Goal: Task Accomplishment & Management: Use online tool/utility

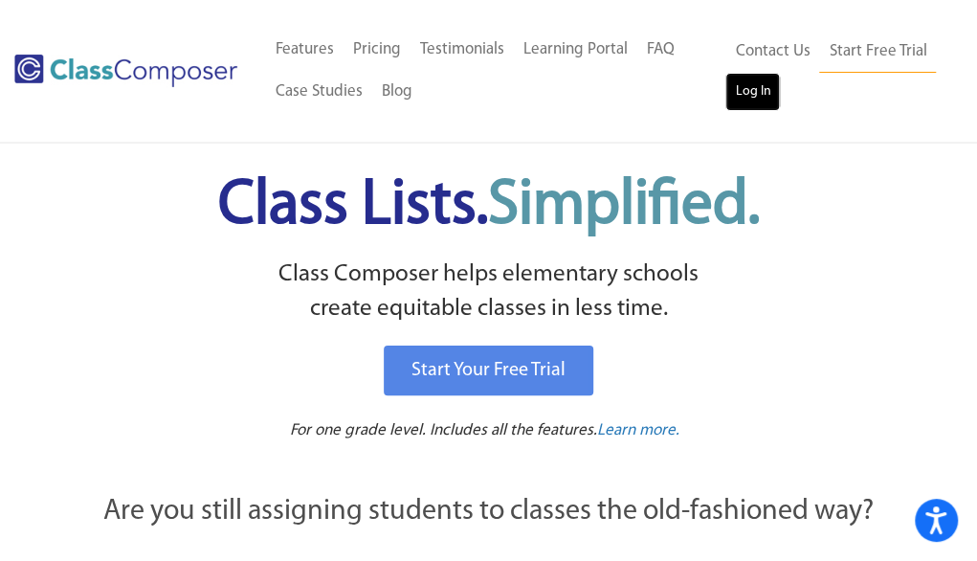
click at [738, 87] on link "Log In" at bounding box center [752, 92] width 55 height 38
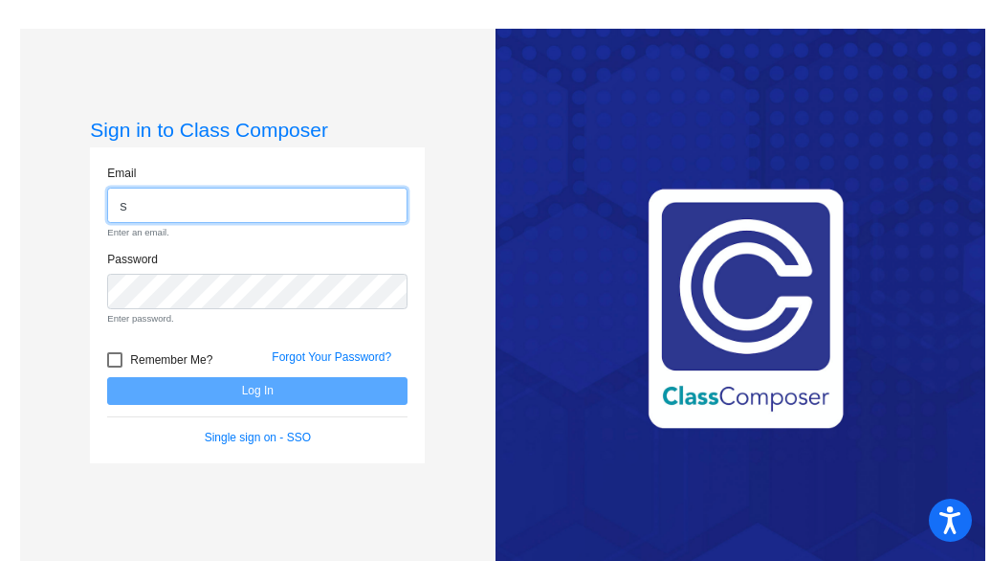
click at [236, 206] on input "s" at bounding box center [257, 205] width 300 height 35
click at [235, 207] on input "skowronskis" at bounding box center [257, 205] width 300 height 35
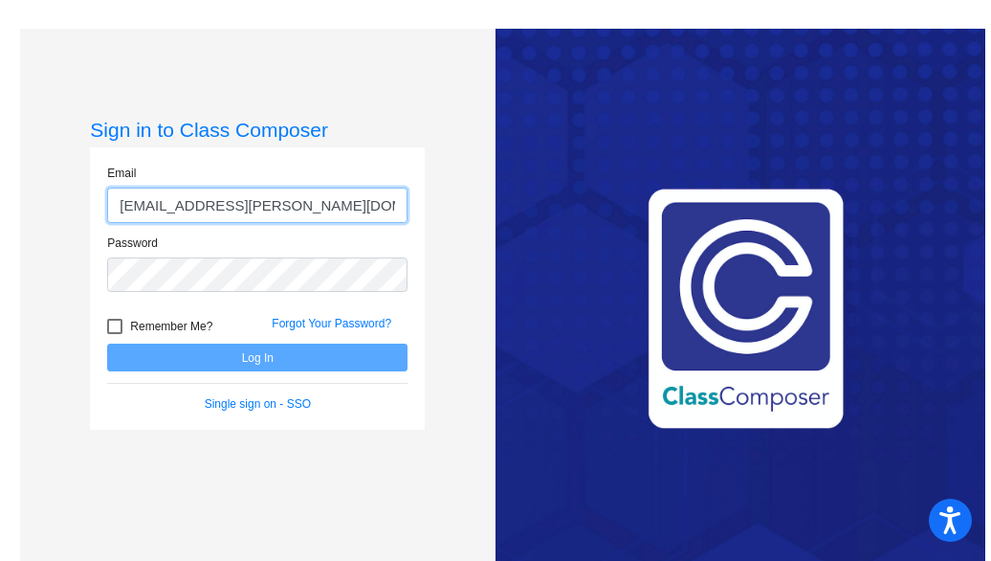
type input "[EMAIL_ADDRESS][PERSON_NAME][DOMAIN_NAME]"
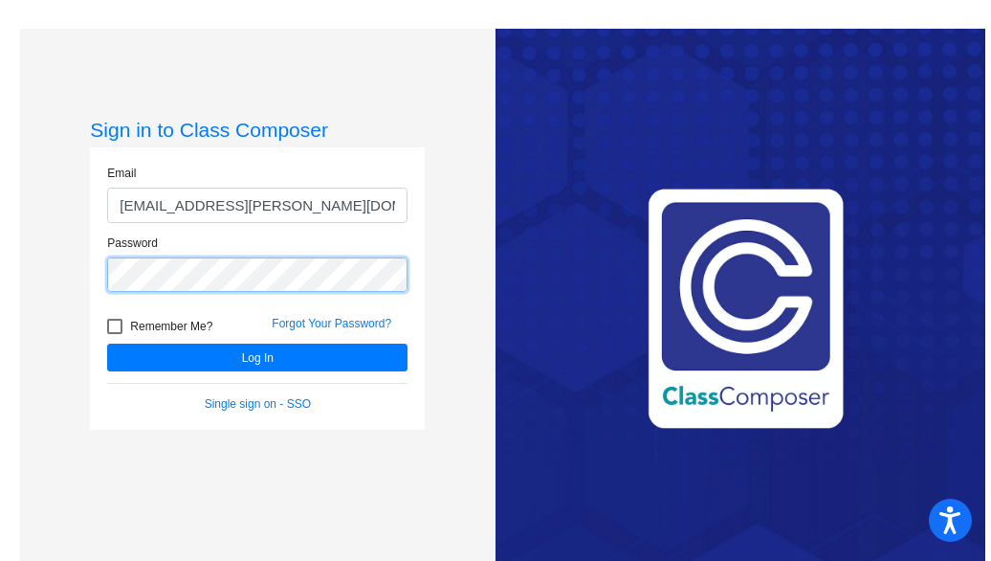
click at [107, 344] on button "Log In" at bounding box center [257, 358] width 300 height 28
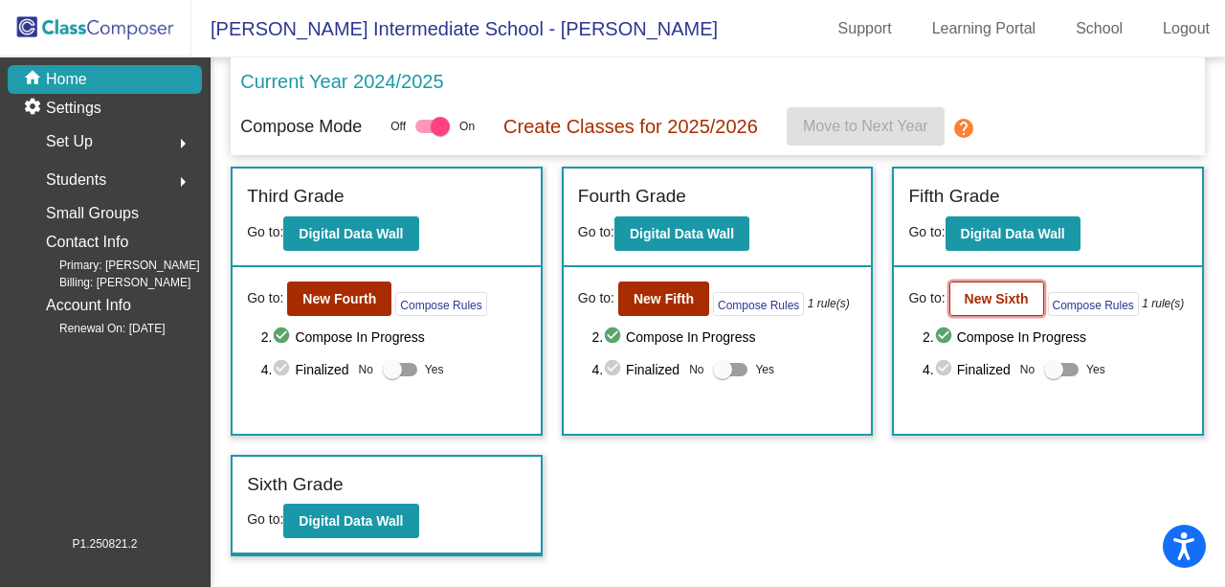
click at [990, 287] on button "New Sixth" at bounding box center [996, 298] width 95 height 34
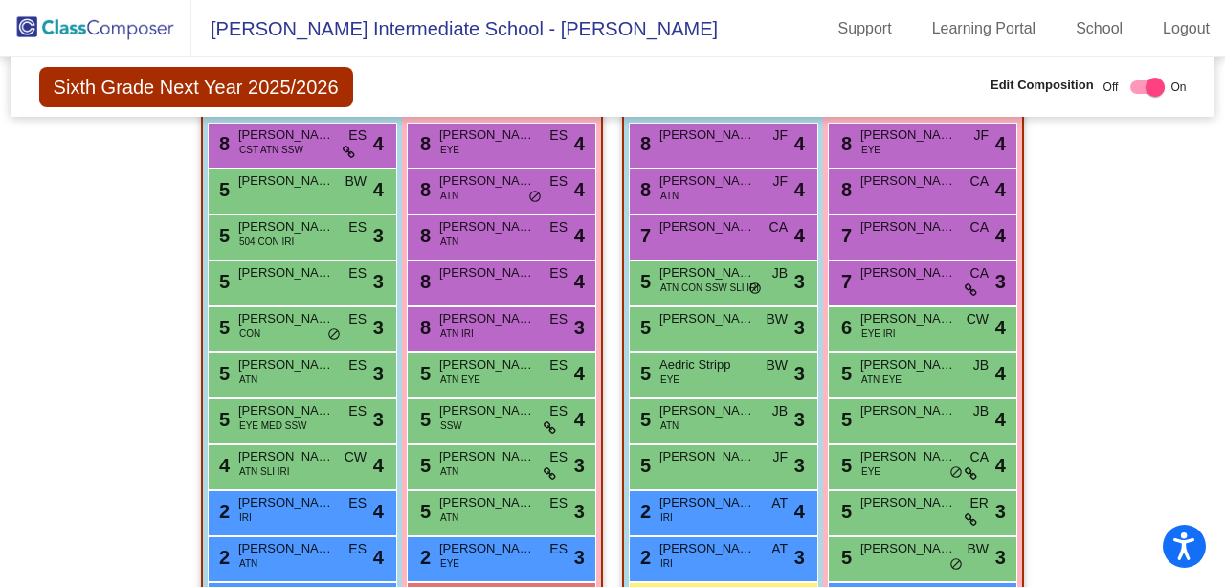
scroll to position [764, 0]
click at [46, 38] on img at bounding box center [95, 28] width 191 height 56
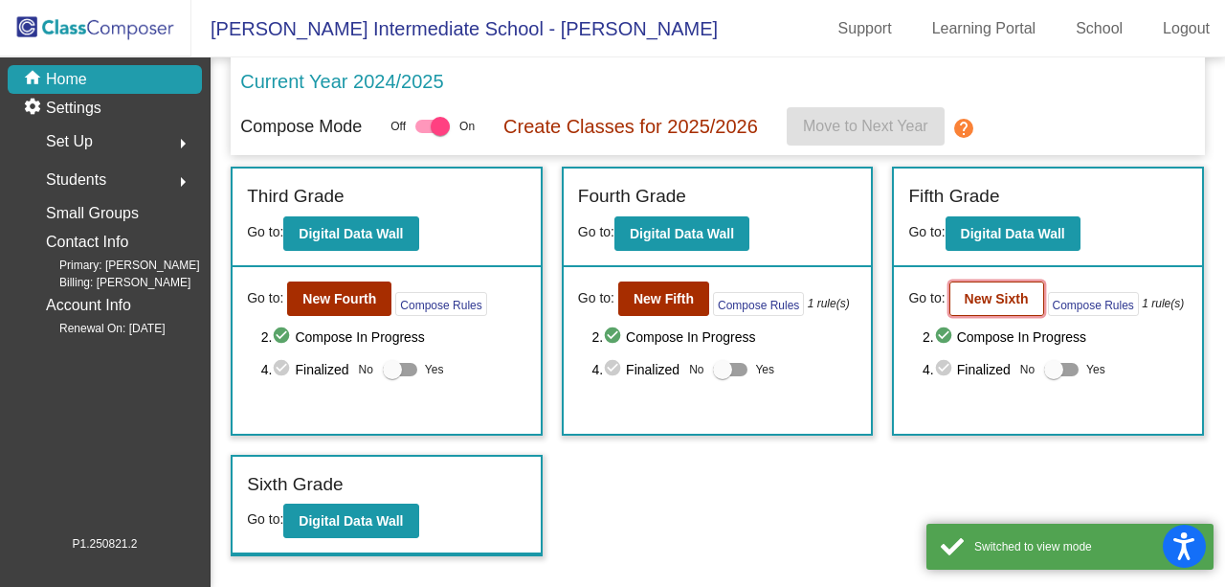
click at [977, 300] on b "New Sixth" at bounding box center [997, 298] width 64 height 15
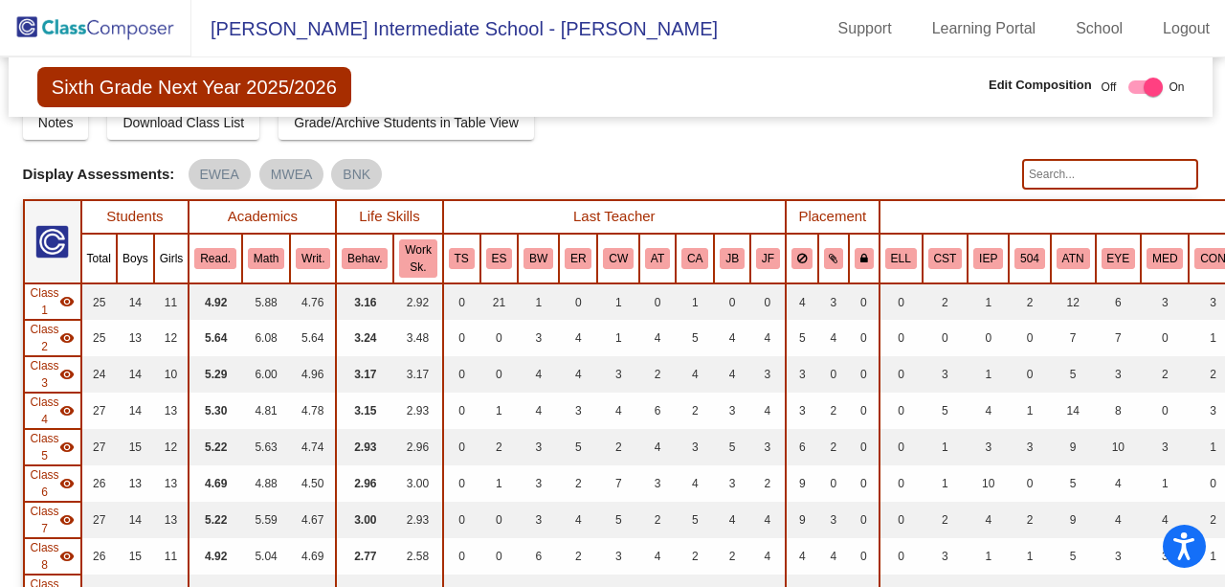
scroll to position [80, 0]
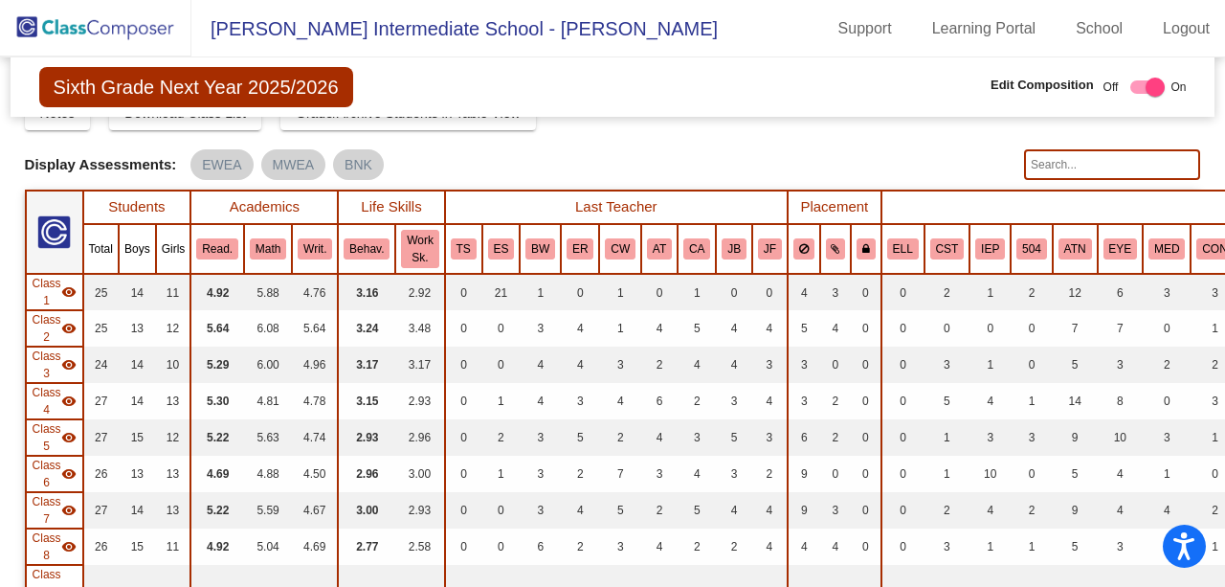
click at [990, 172] on input "text" at bounding box center [1112, 164] width 176 height 31
type input "sides"
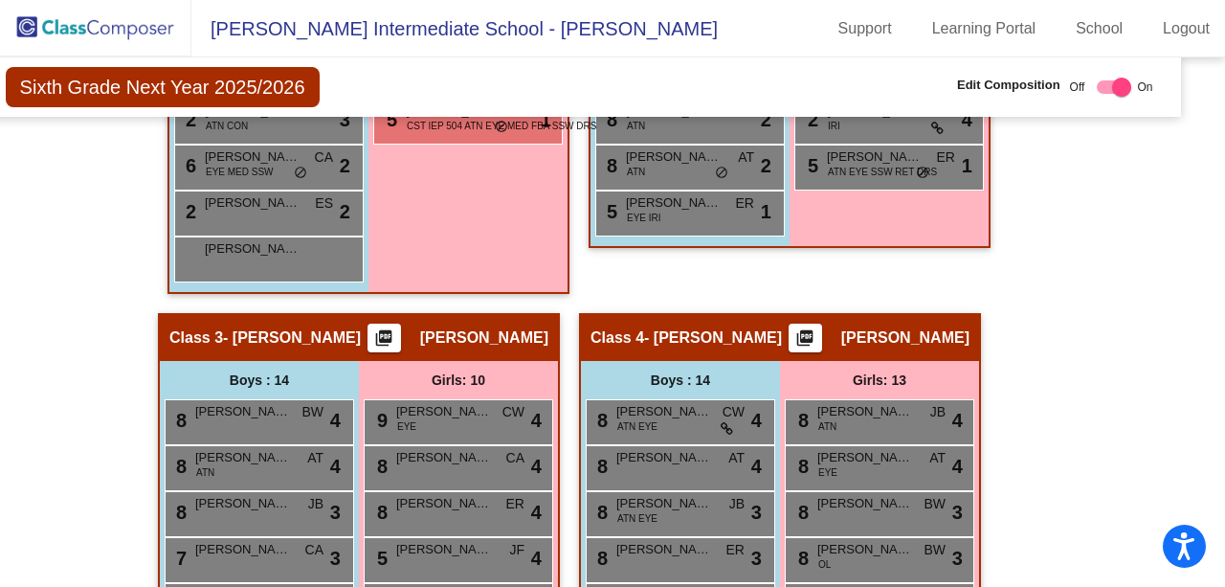
scroll to position [1212, 33]
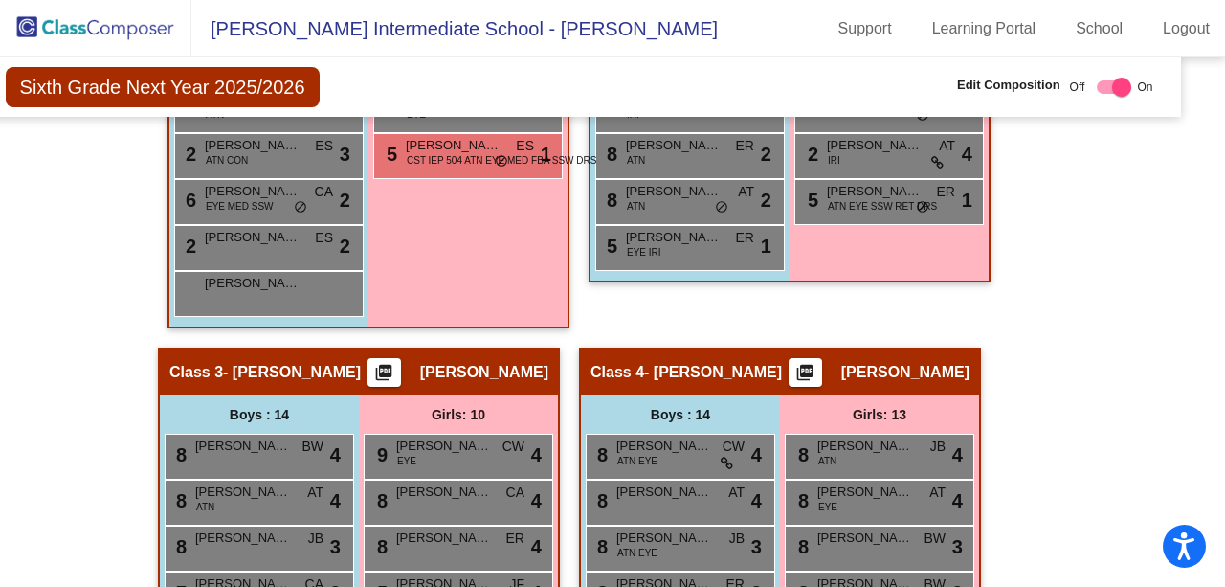
click at [473, 173] on div "5 [PERSON_NAME] Sides CST IEP 504 ATN EYE MED FBA SSW DRS ES lock do_not_distur…" at bounding box center [467, 156] width 189 height 46
click at [473, 166] on div "5 [PERSON_NAME] Sides CST IEP 504 ATN EYE MED FBA SSW DRS ES lock do_not_distur…" at bounding box center [467, 153] width 183 height 39
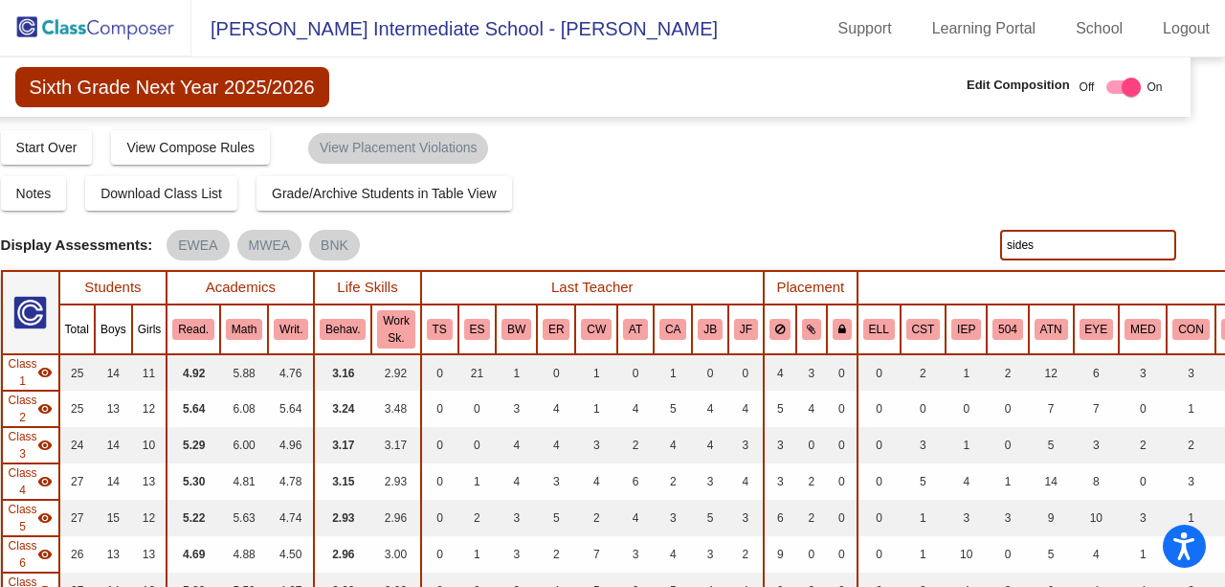
scroll to position [0, 25]
click at [990, 239] on input "sides" at bounding box center [1087, 245] width 176 height 31
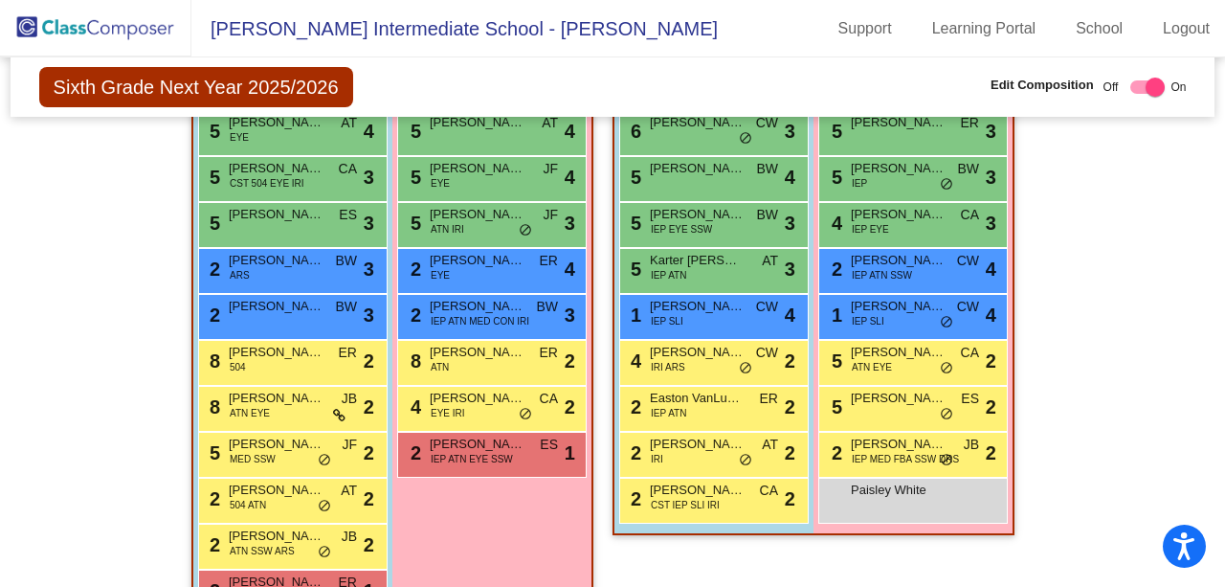
scroll to position [2475, 0]
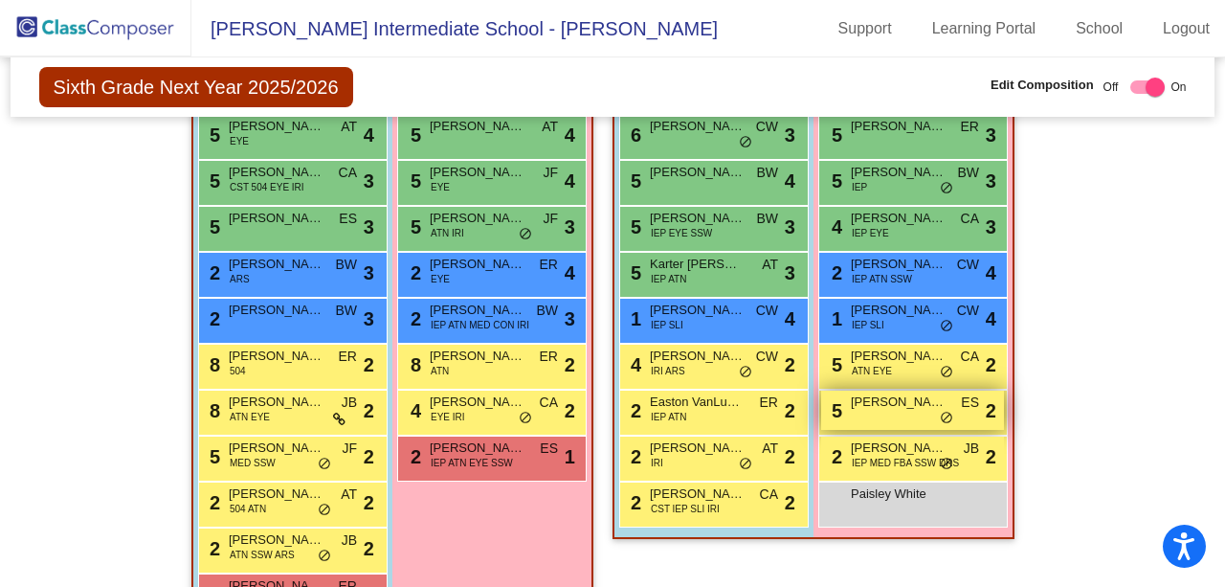
click at [884, 396] on span "[PERSON_NAME]" at bounding box center [899, 401] width 96 height 19
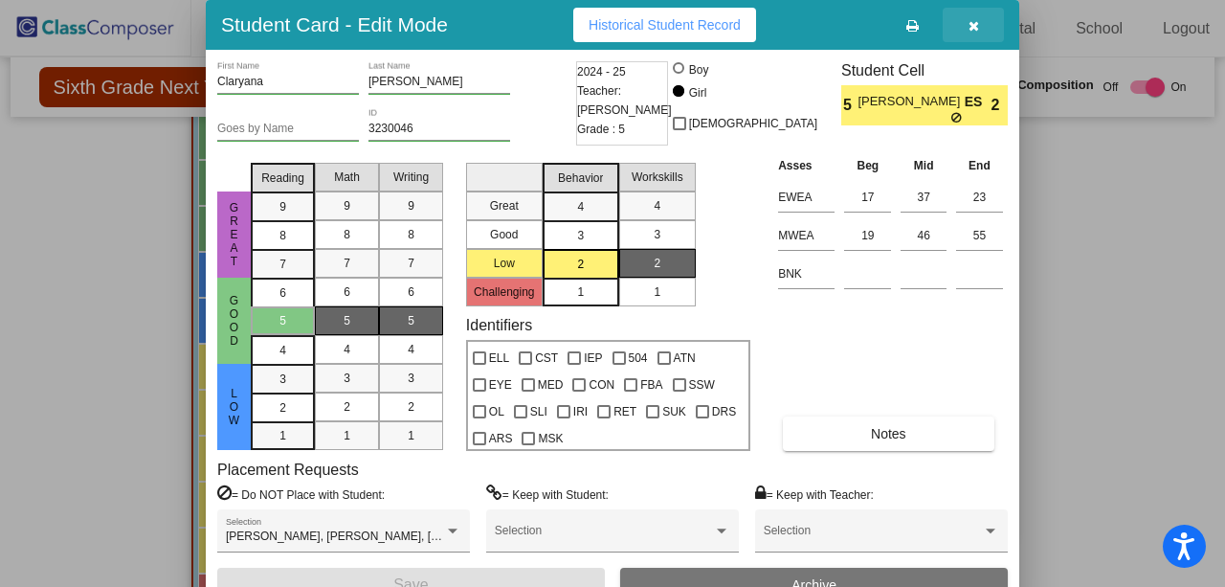
click at [968, 19] on icon "button" at bounding box center [973, 25] width 11 height 13
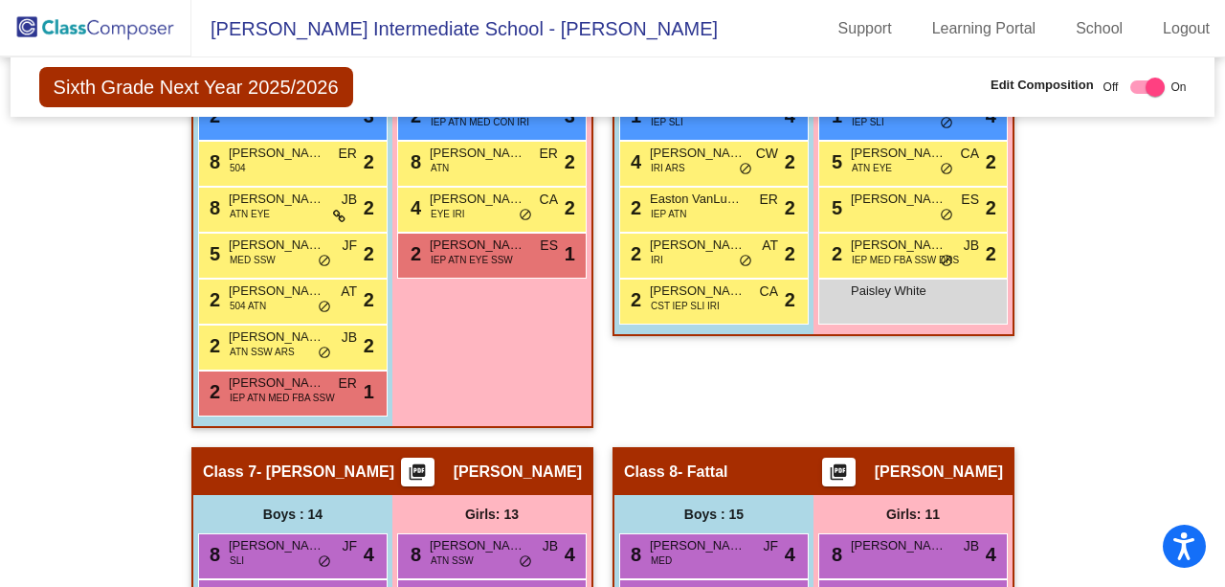
scroll to position [2678, 0]
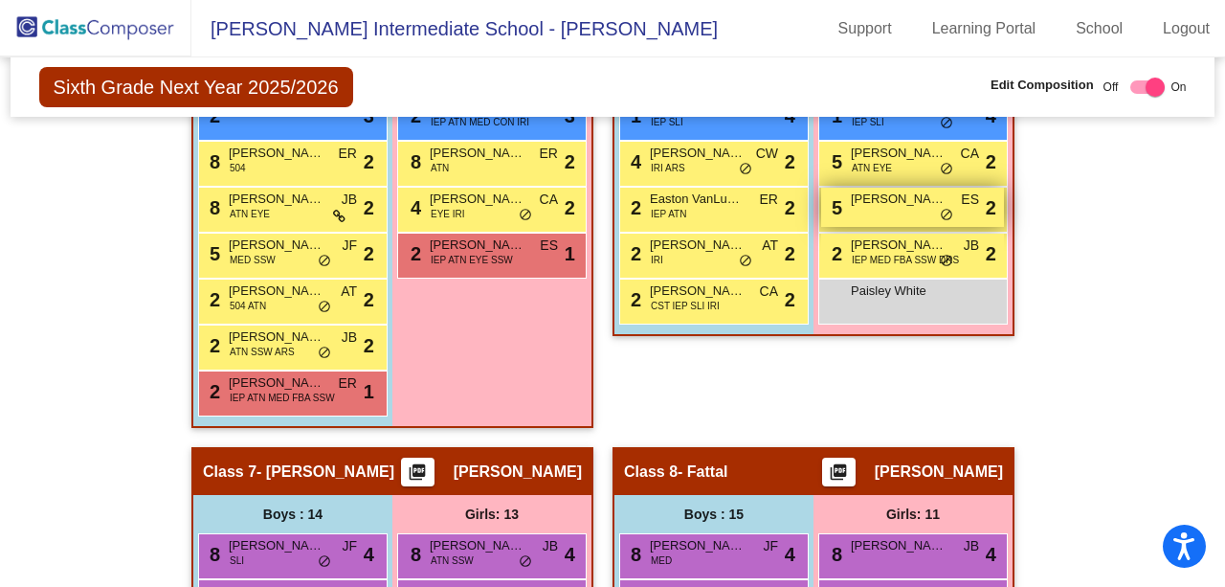
click at [859, 204] on span "[PERSON_NAME]" at bounding box center [899, 198] width 96 height 19
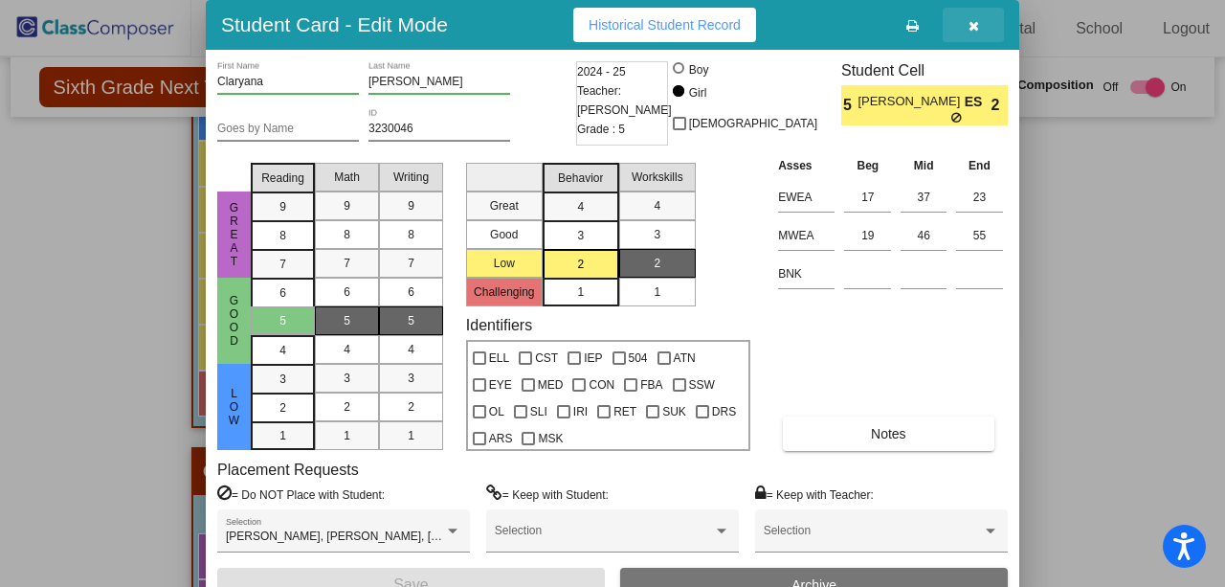
click at [963, 27] on button "button" at bounding box center [973, 25] width 61 height 34
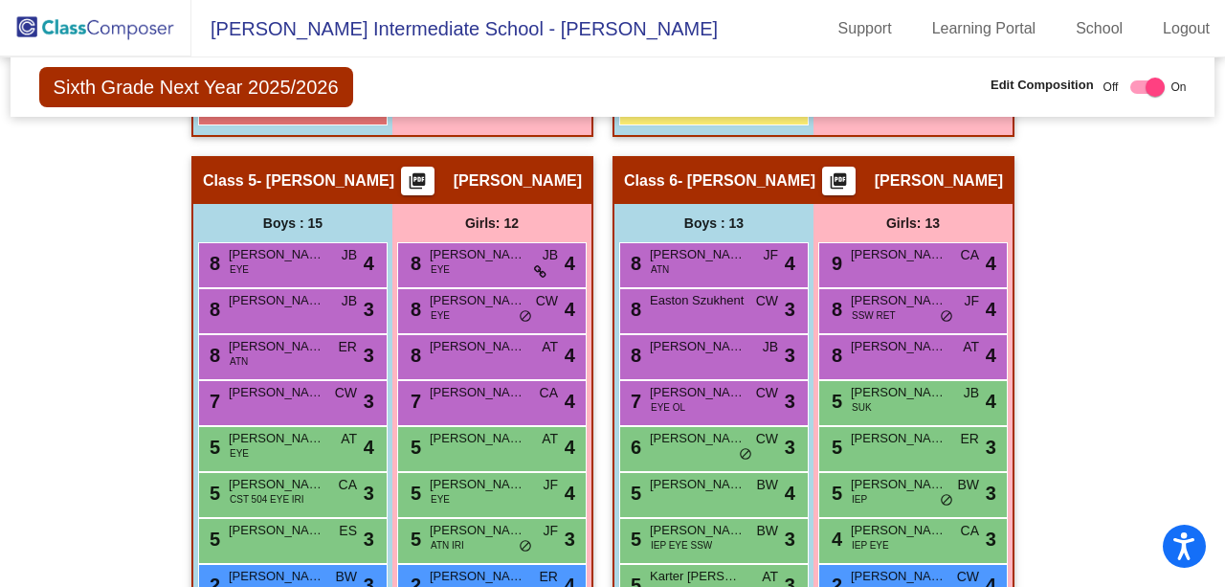
scroll to position [2163, 0]
click at [783, 281] on div "8 [PERSON_NAME] ATN JF lock do_not_disturb_alt 4" at bounding box center [713, 265] width 189 height 46
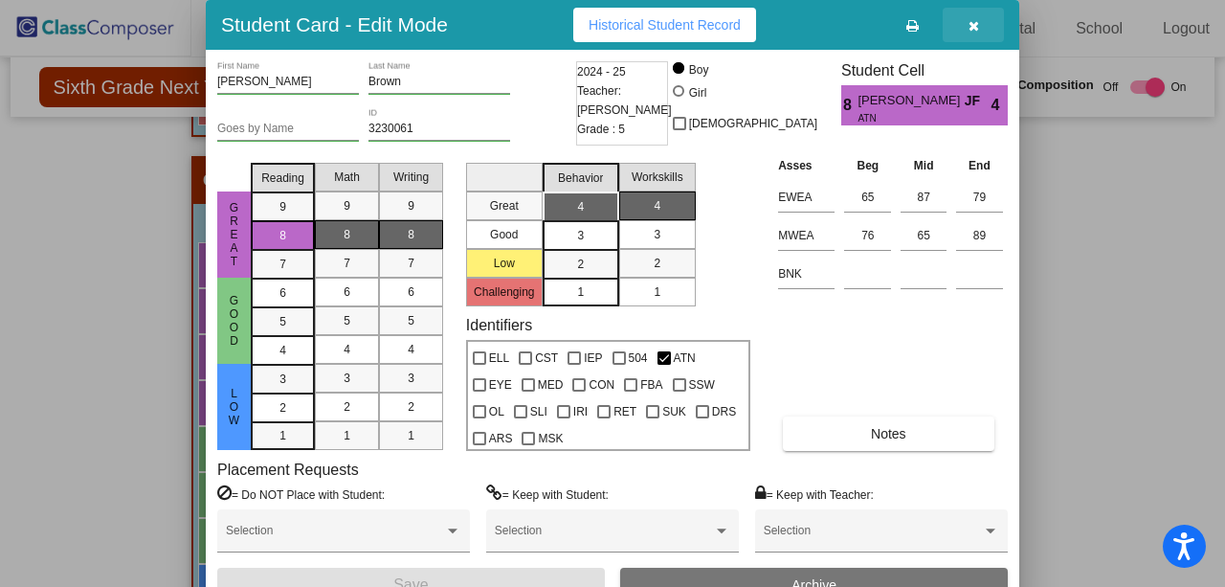
click at [978, 28] on icon "button" at bounding box center [973, 25] width 11 height 13
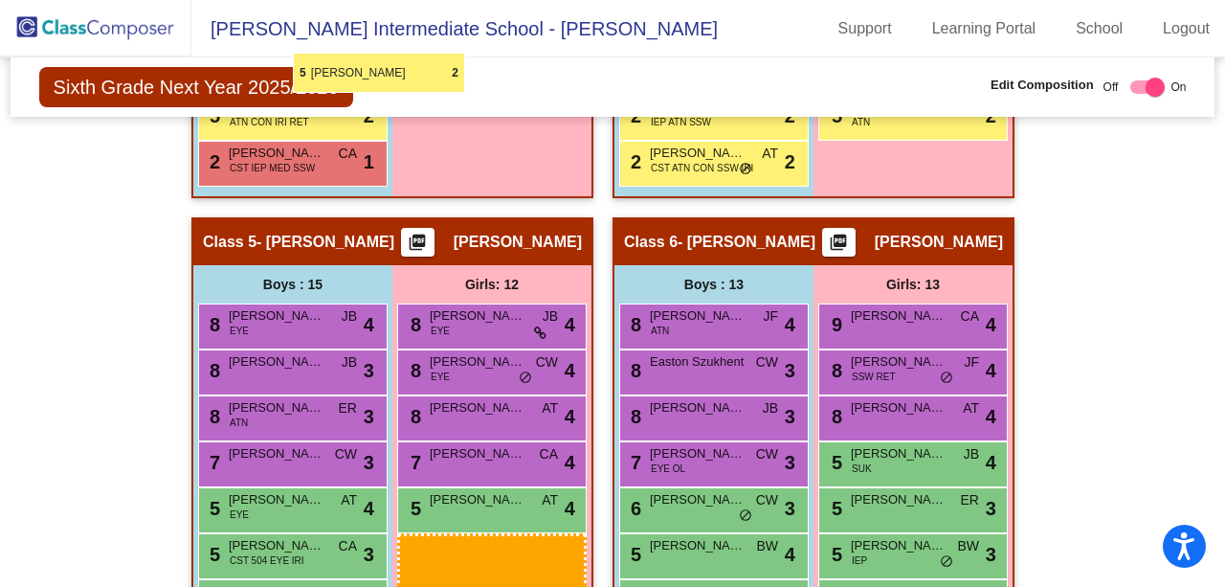
scroll to position [2094, 0]
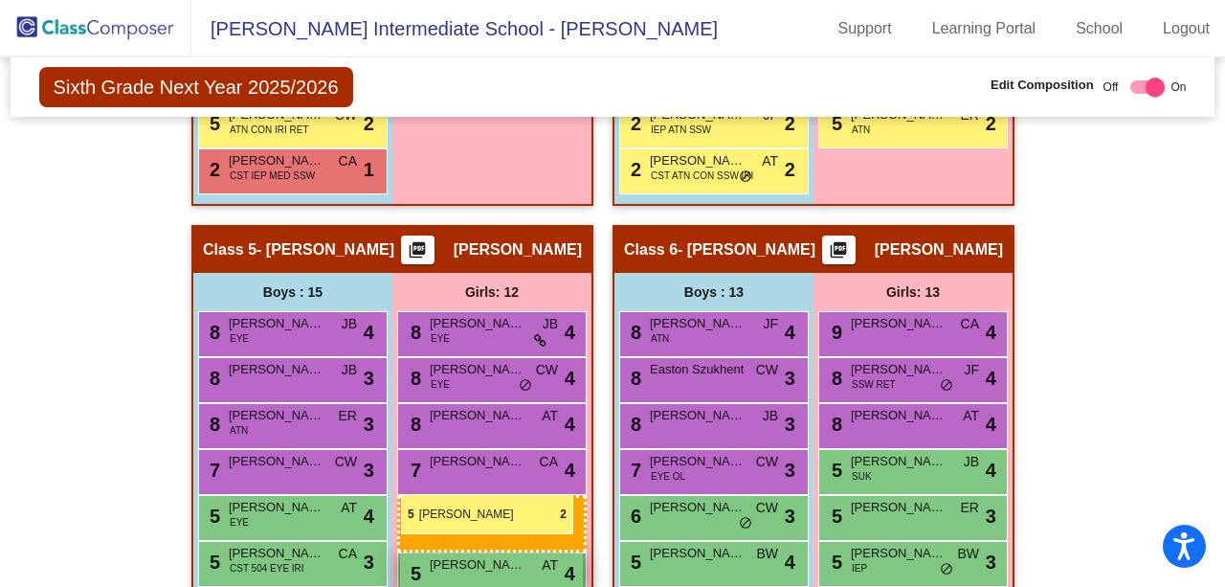
drag, startPoint x: 877, startPoint y: 440, endPoint x: 400, endPoint y: 494, distance: 479.6
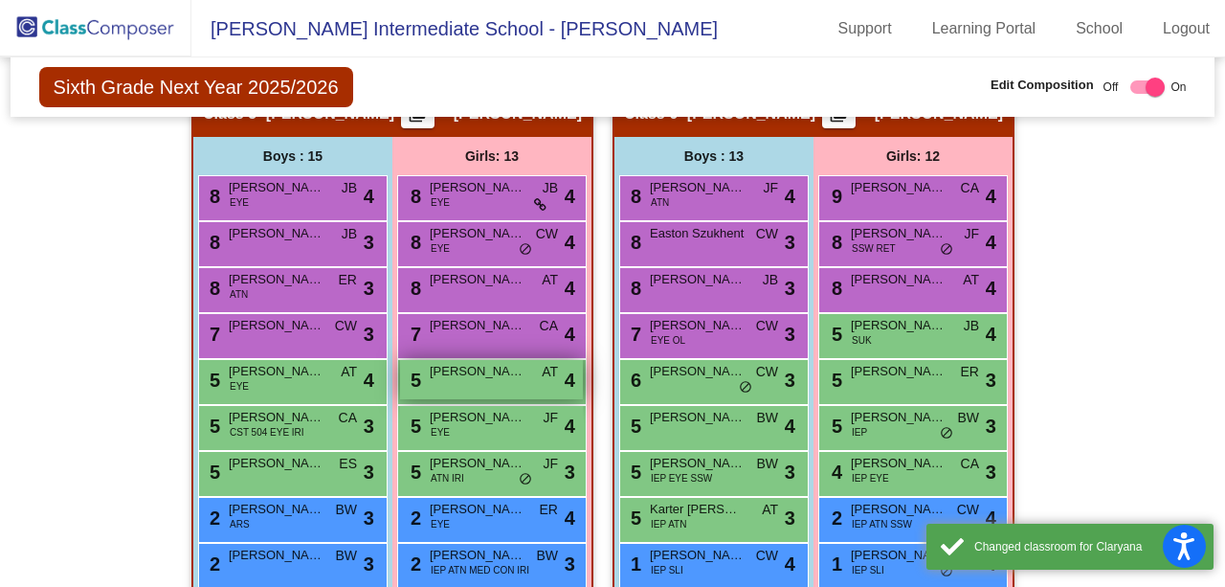
scroll to position [2421, 0]
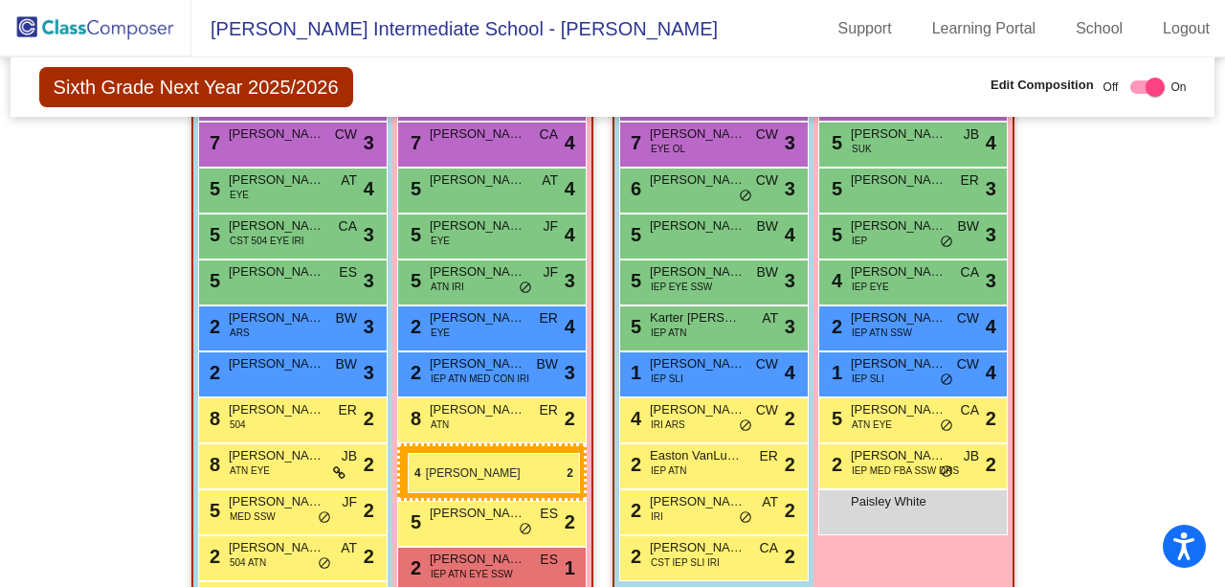
drag, startPoint x: 400, startPoint y: 494, endPoint x: 408, endPoint y: 453, distance: 41.9
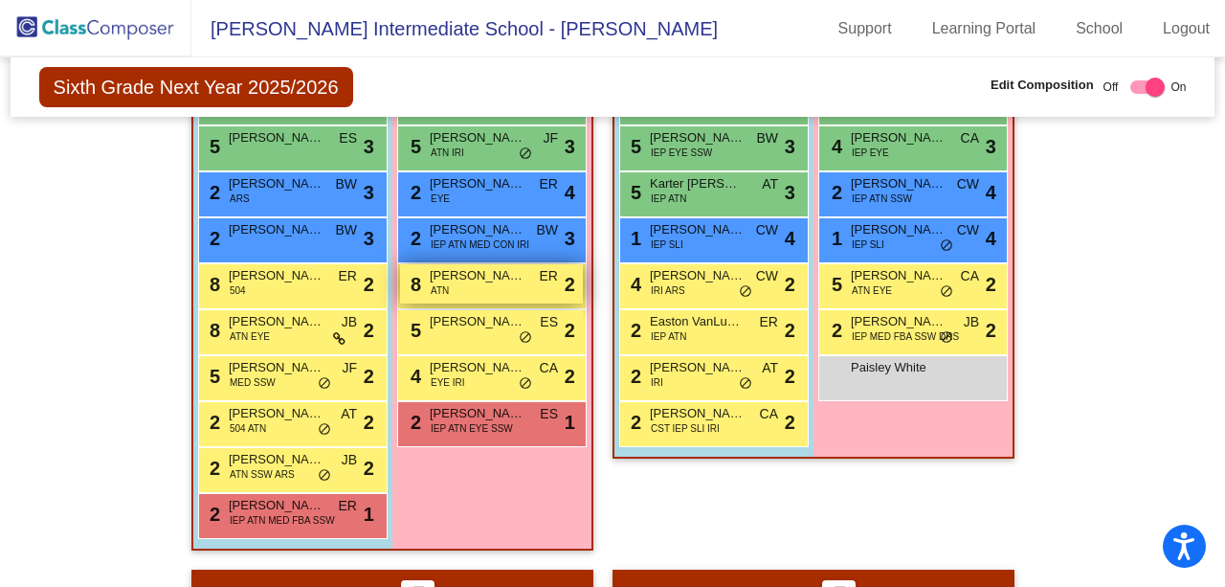
scroll to position [2557, 0]
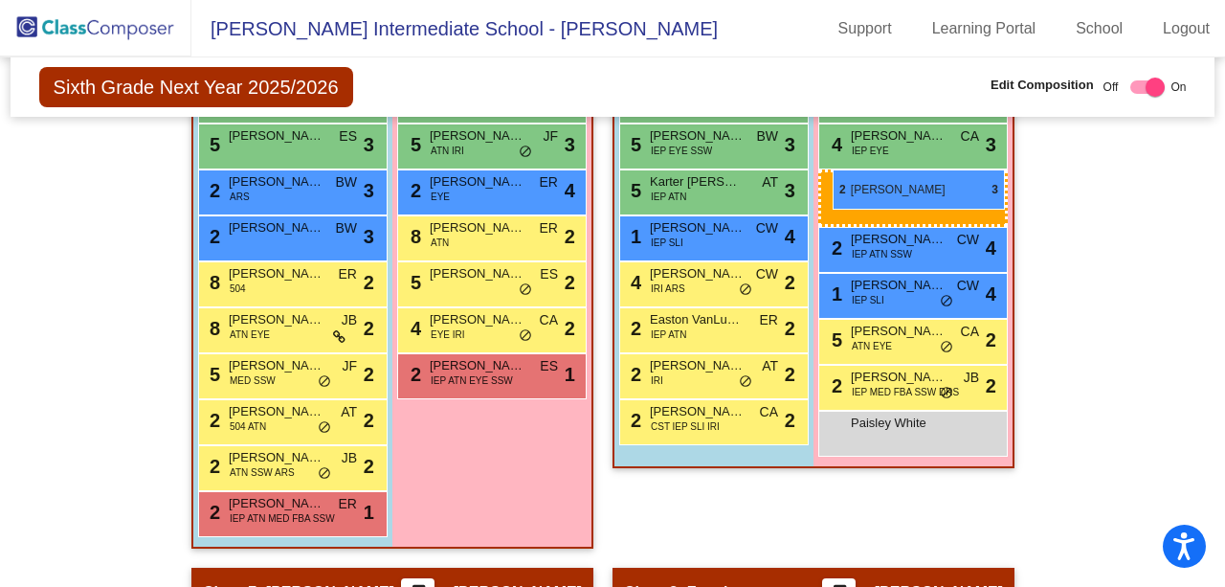
drag, startPoint x: 496, startPoint y: 223, endPoint x: 833, endPoint y: 169, distance: 341.1
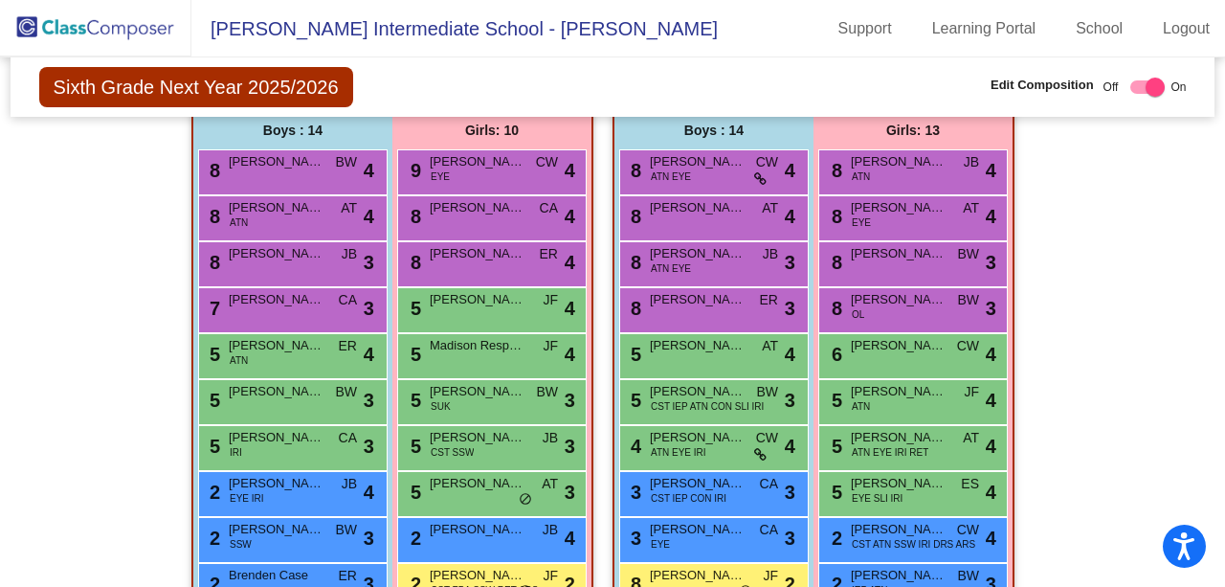
scroll to position [1497, 0]
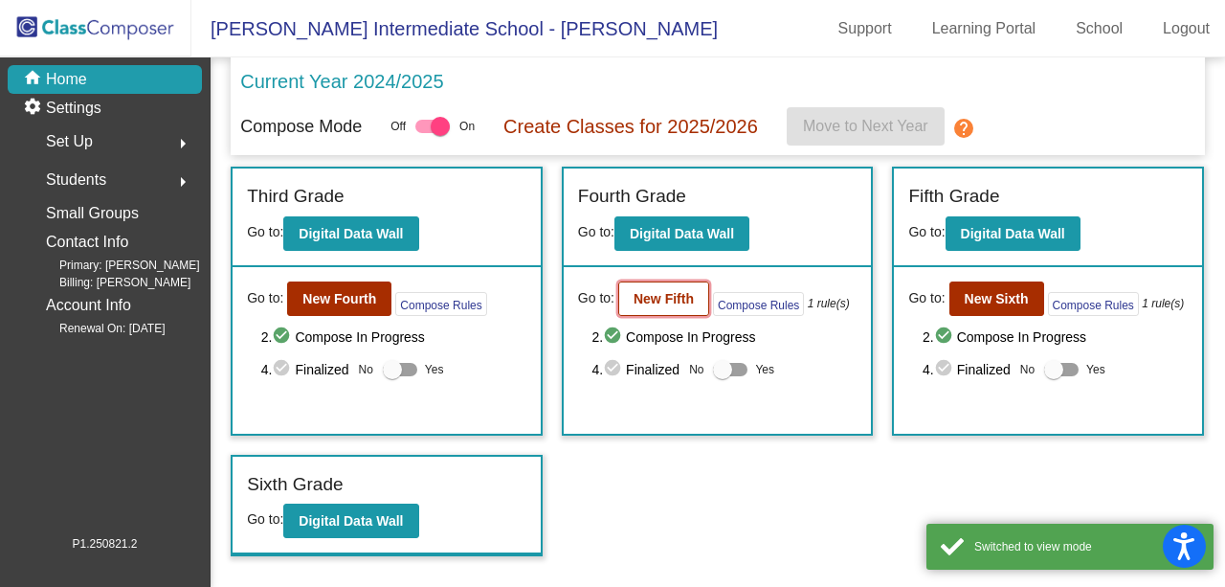
click at [655, 300] on b "New Fifth" at bounding box center [664, 298] width 60 height 15
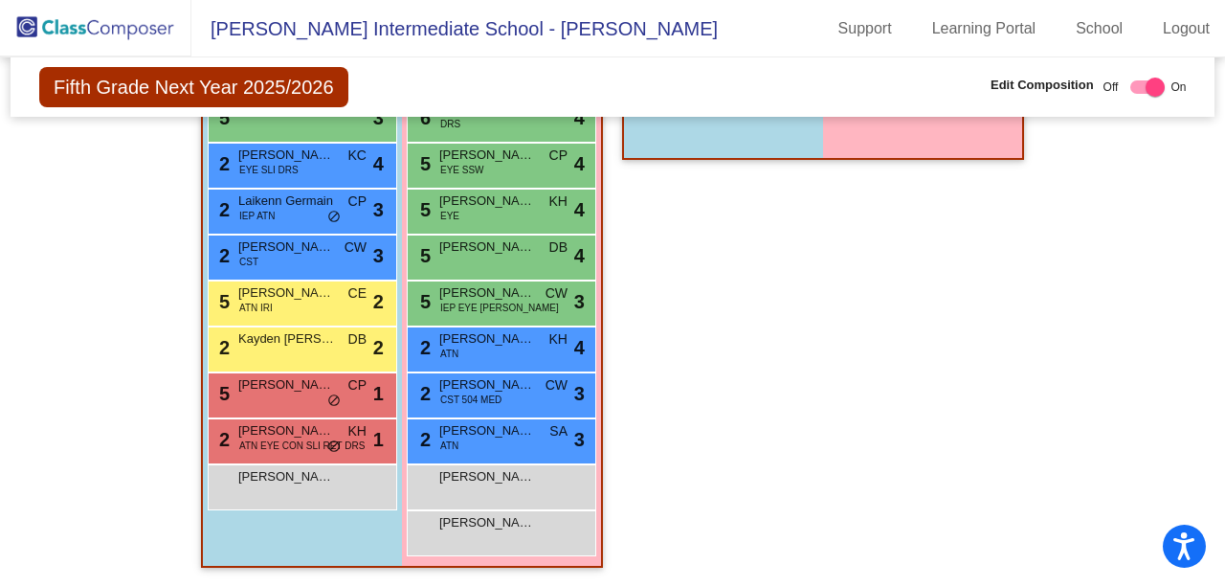
scroll to position [3684, 0]
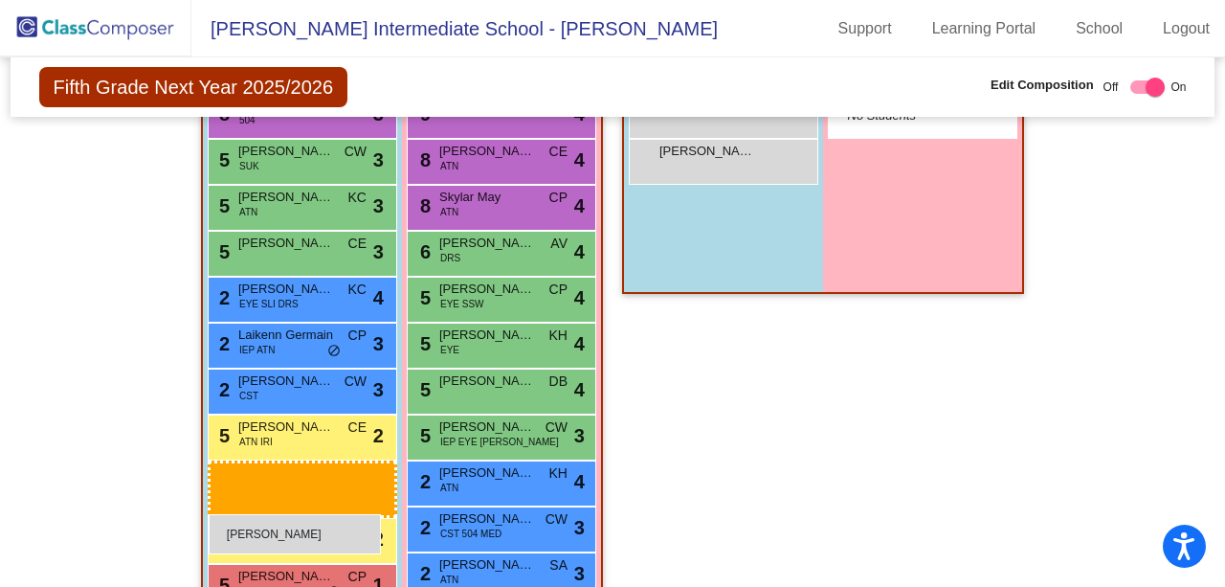
drag, startPoint x: 670, startPoint y: 152, endPoint x: 209, endPoint y: 514, distance: 586.2
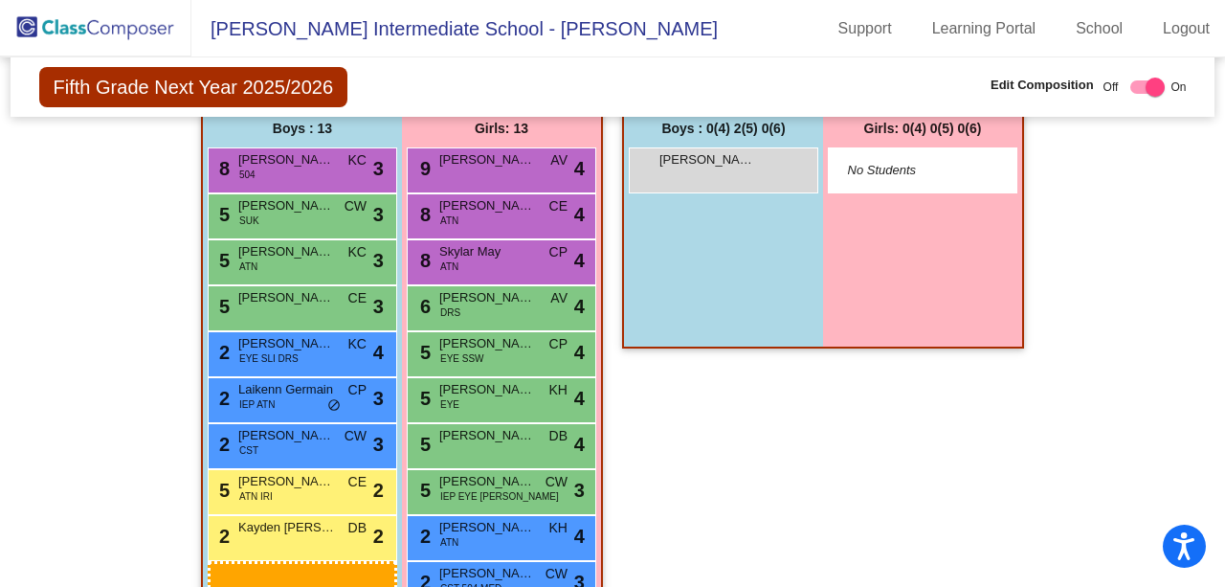
scroll to position [3645, 0]
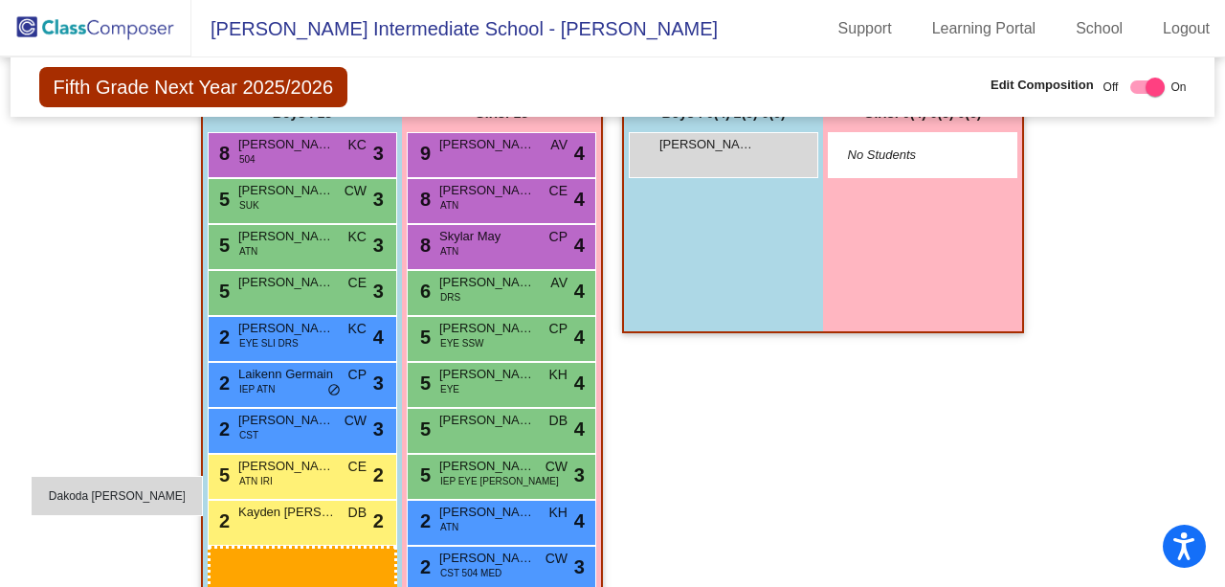
drag, startPoint x: 704, startPoint y: 234, endPoint x: 20, endPoint y: 468, distance: 723.0
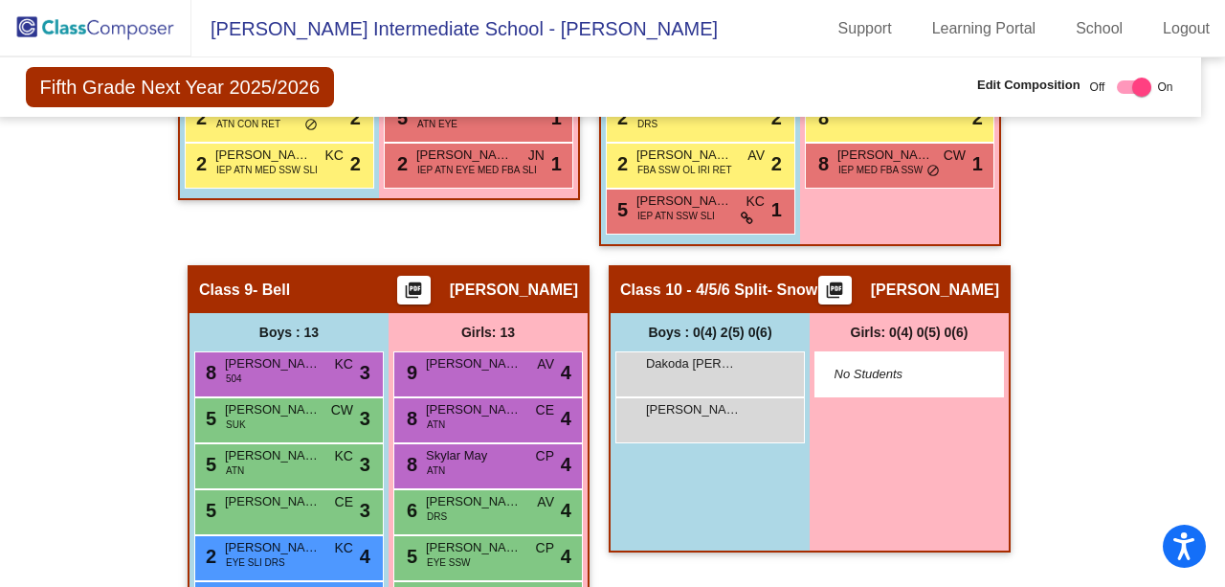
scroll to position [3281, 13]
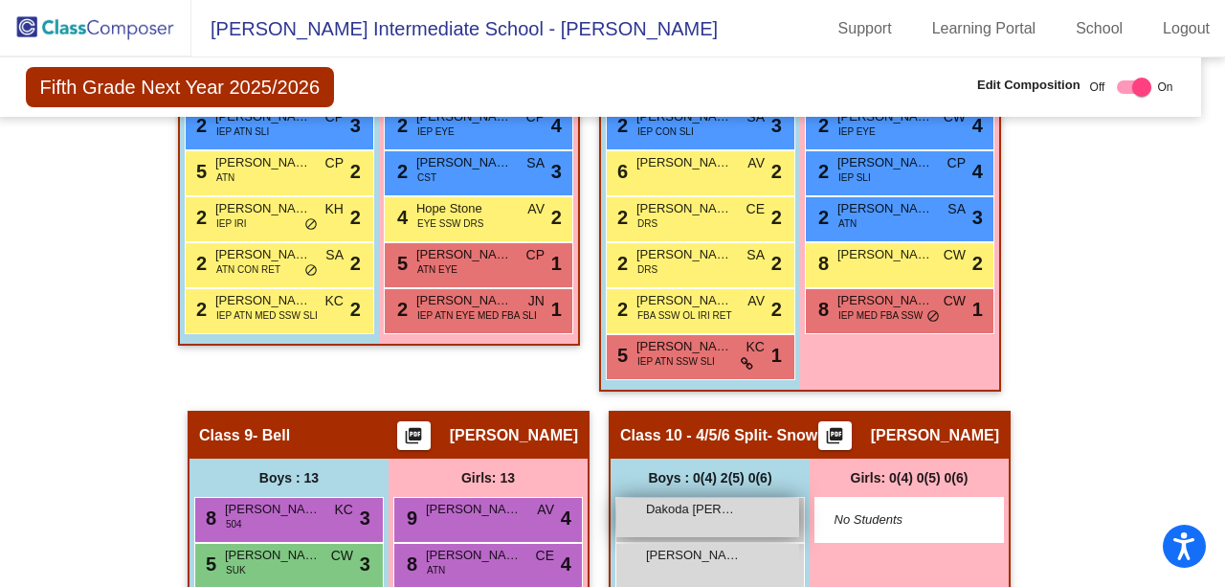
click at [691, 500] on span "Dakoda [PERSON_NAME]" at bounding box center [694, 509] width 96 height 19
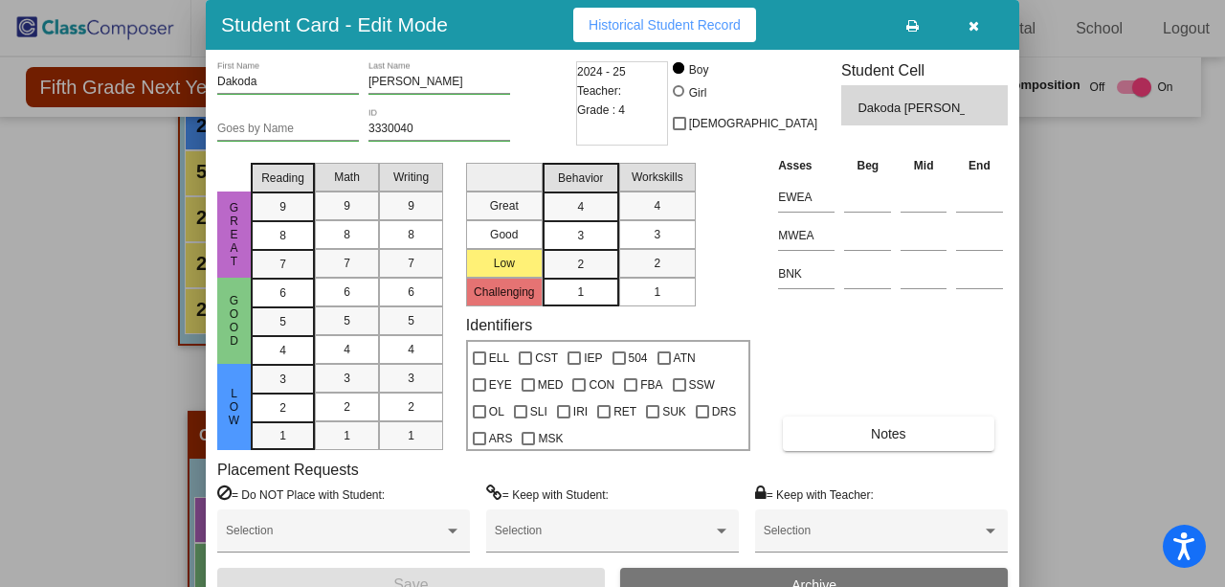
click at [691, 498] on div "= Keep with Student: Selection" at bounding box center [612, 525] width 253 height 83
click at [974, 30] on icon "button" at bounding box center [973, 25] width 11 height 13
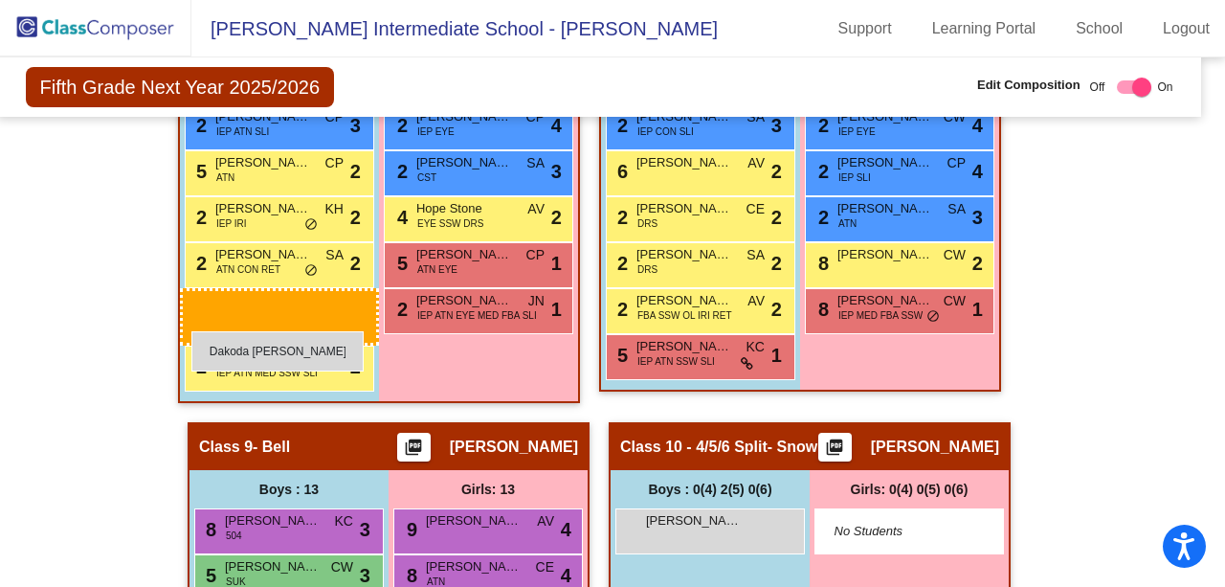
drag, startPoint x: 678, startPoint y: 529, endPoint x: 191, endPoint y: 331, distance: 525.0
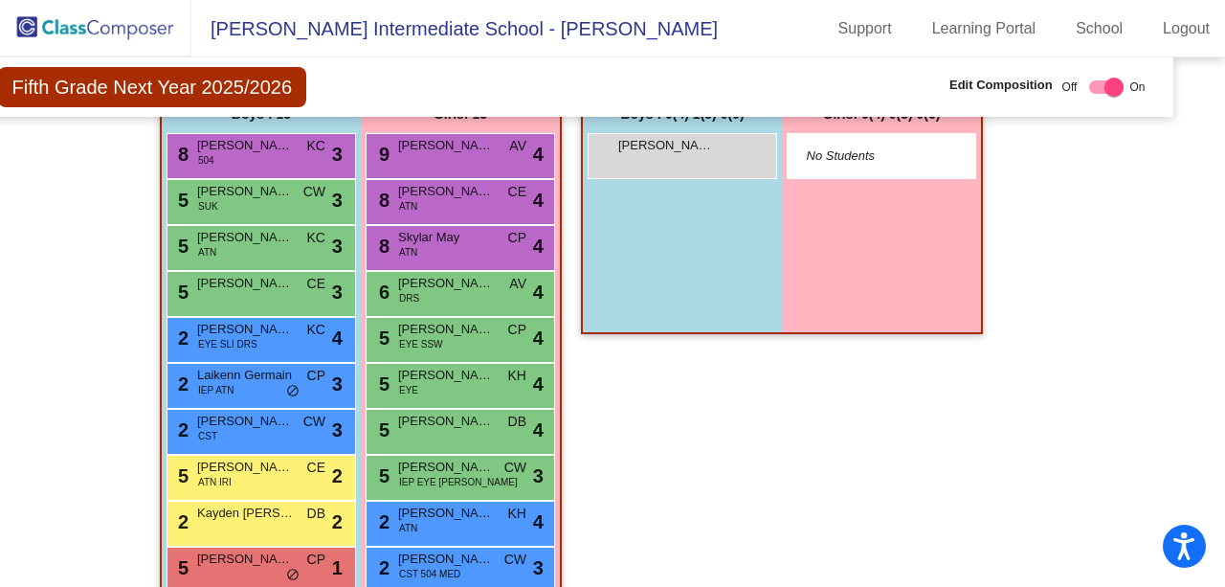
scroll to position [3645, 41]
